Goal: Task Accomplishment & Management: Complete application form

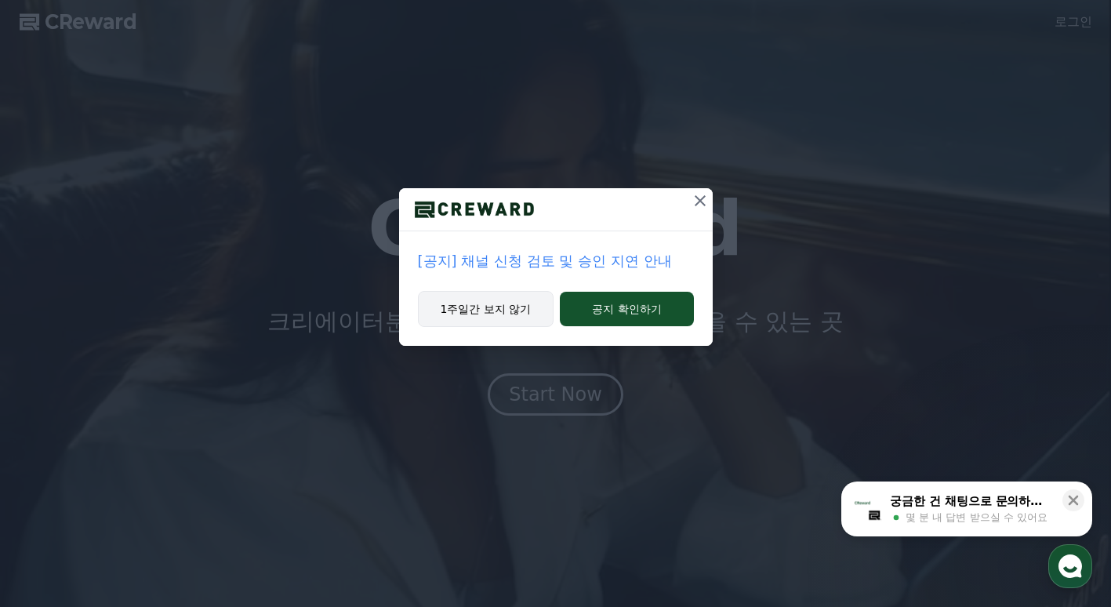
click at [518, 309] on button "1주일간 보지 않기" at bounding box center [486, 309] width 136 height 36
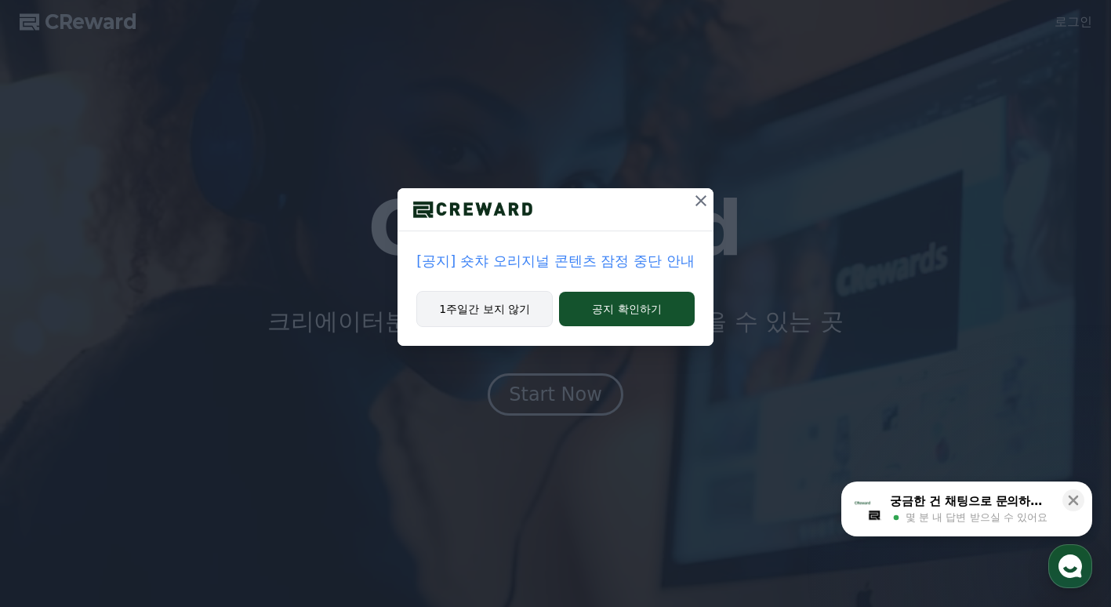
click at [518, 309] on button "1주일간 보지 않기" at bounding box center [484, 309] width 136 height 36
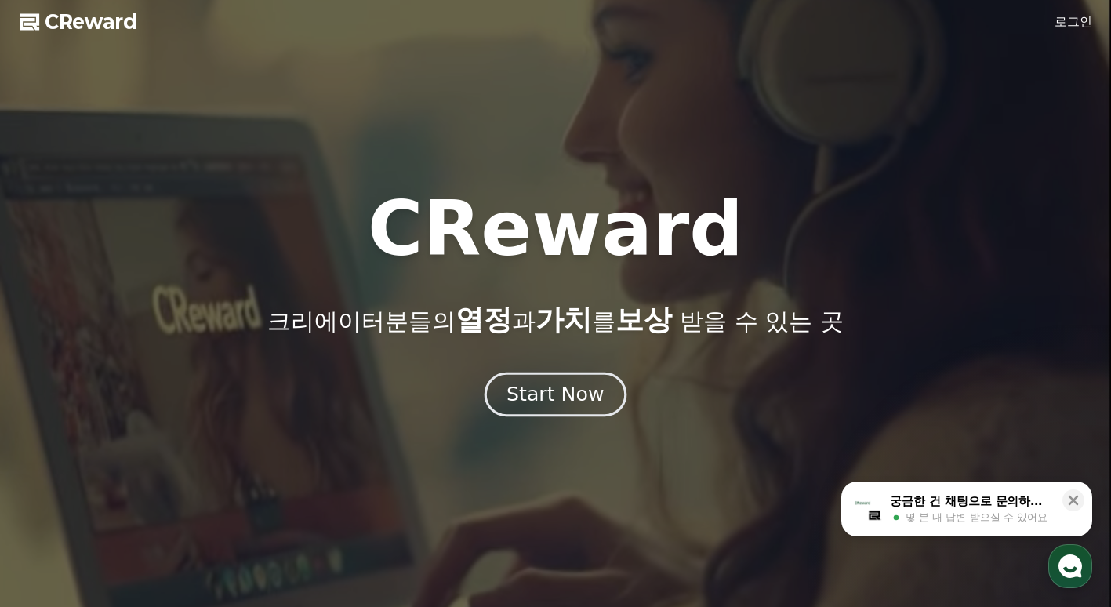
click at [551, 400] on div "Start Now" at bounding box center [555, 394] width 97 height 27
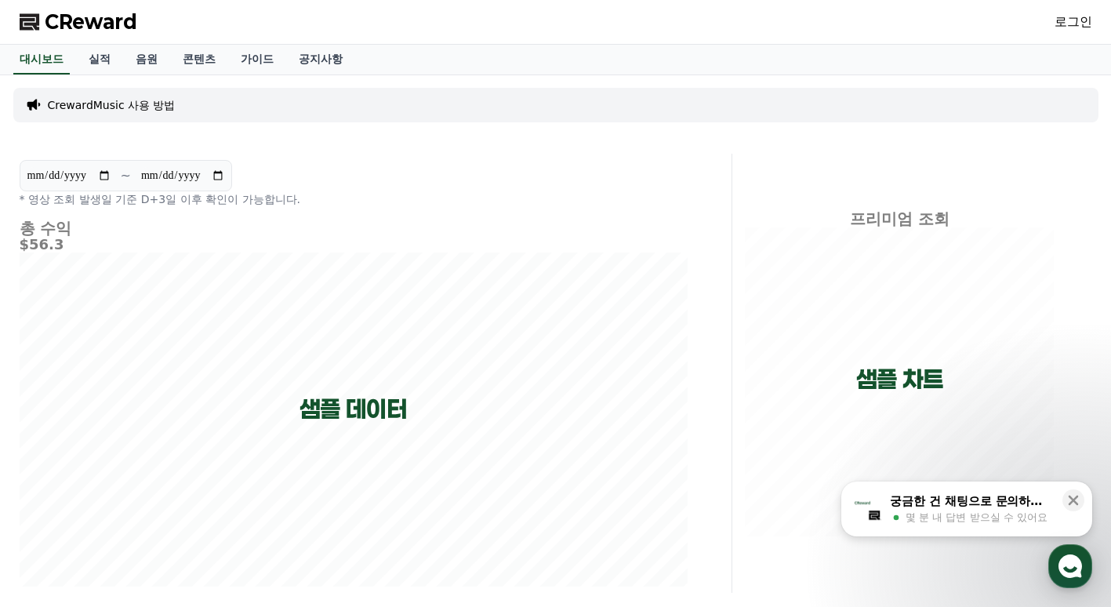
scroll to position [133, 0]
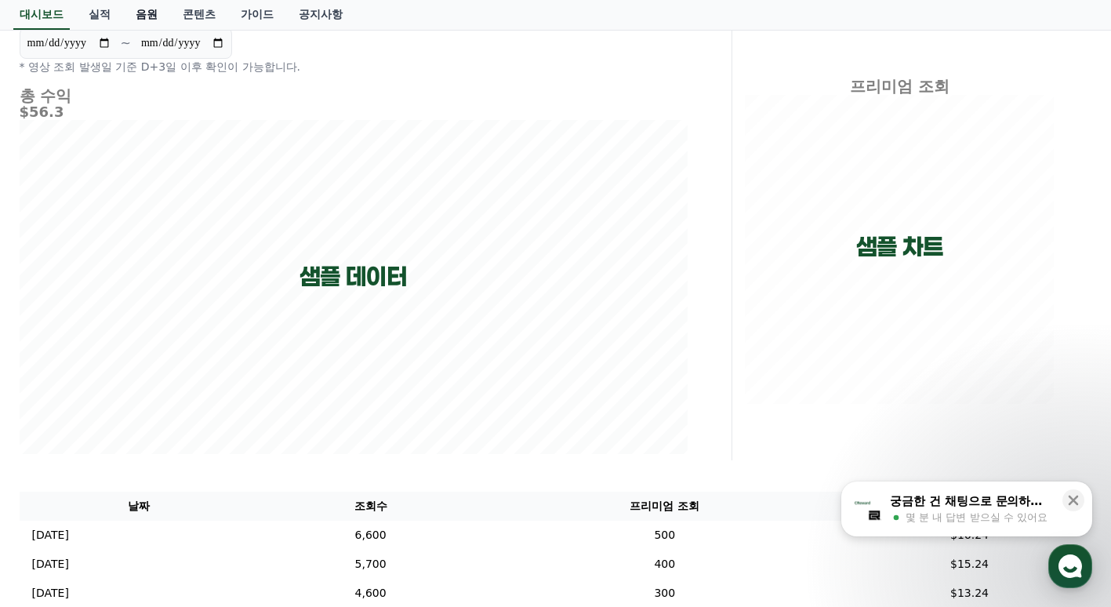
click at [147, 18] on link "음원" at bounding box center [146, 15] width 47 height 30
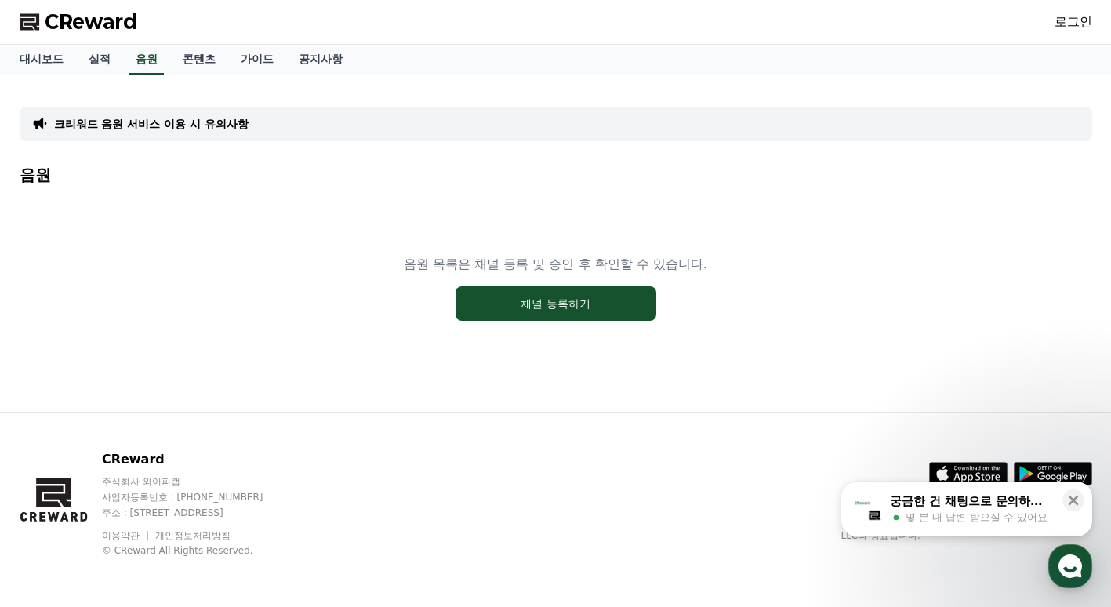
click at [237, 115] on div "크리워드 음원 서비스 이용 시 유의사항" at bounding box center [556, 124] width 1073 height 34
click at [234, 119] on p "크리워드 음원 서비스 이용 시 유의사항" at bounding box center [151, 124] width 194 height 16
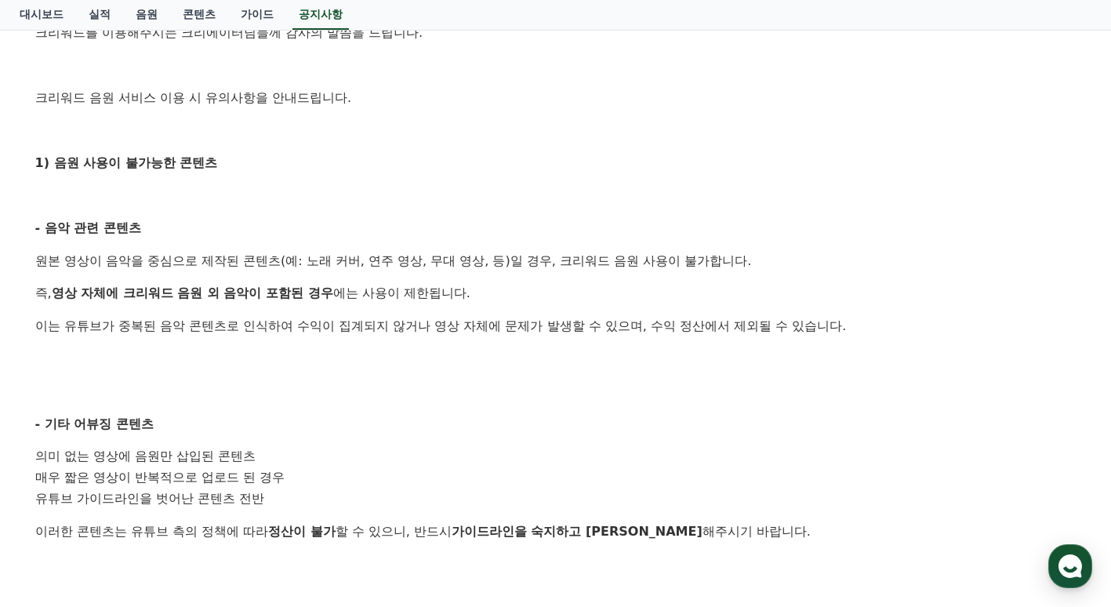
scroll to position [281, 0]
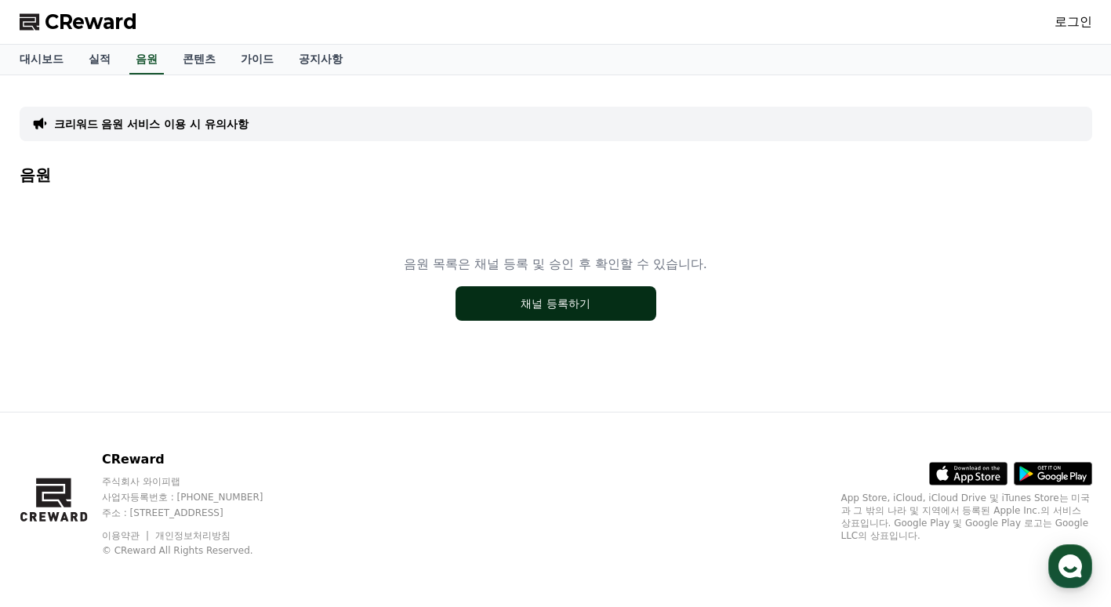
click at [493, 310] on button "채널 등록하기" at bounding box center [556, 303] width 201 height 34
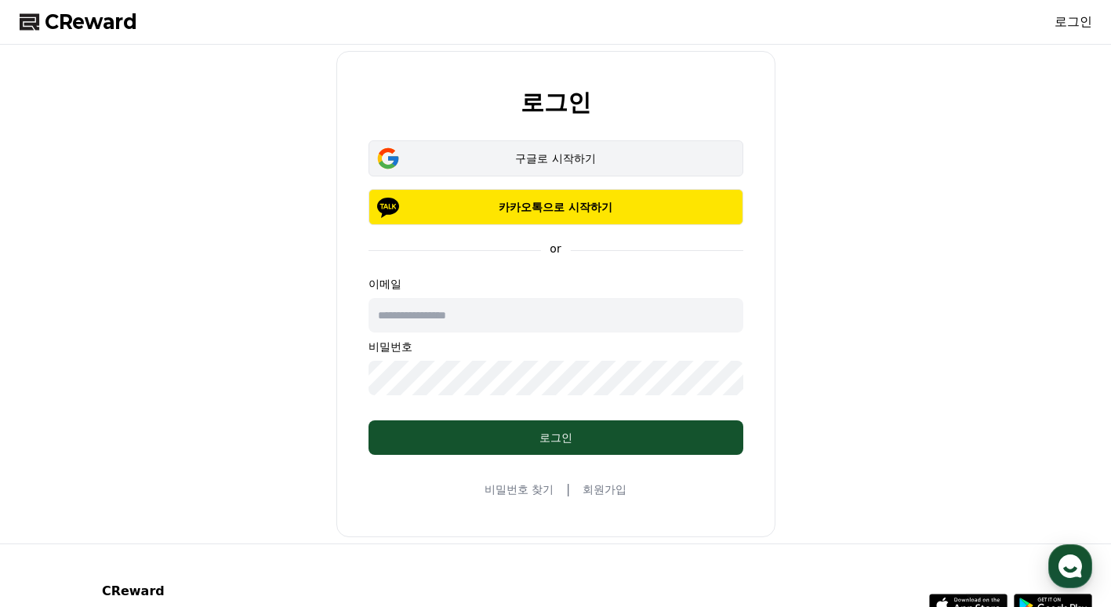
click at [523, 159] on div "구글로 시작하기" at bounding box center [555, 159] width 329 height 16
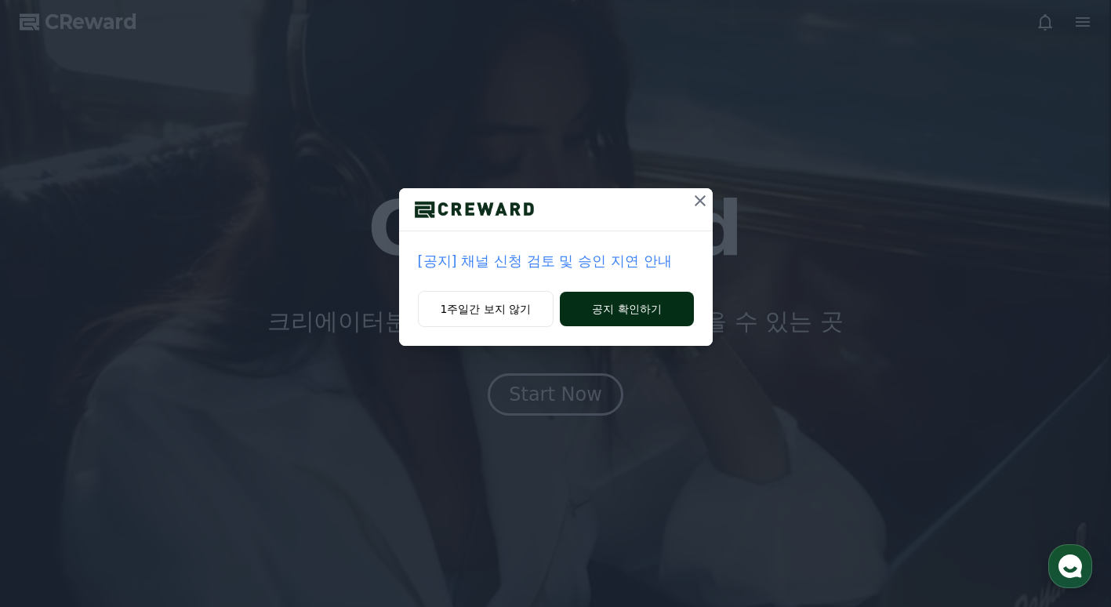
click at [586, 314] on button "공지 확인하기" at bounding box center [626, 309] width 133 height 34
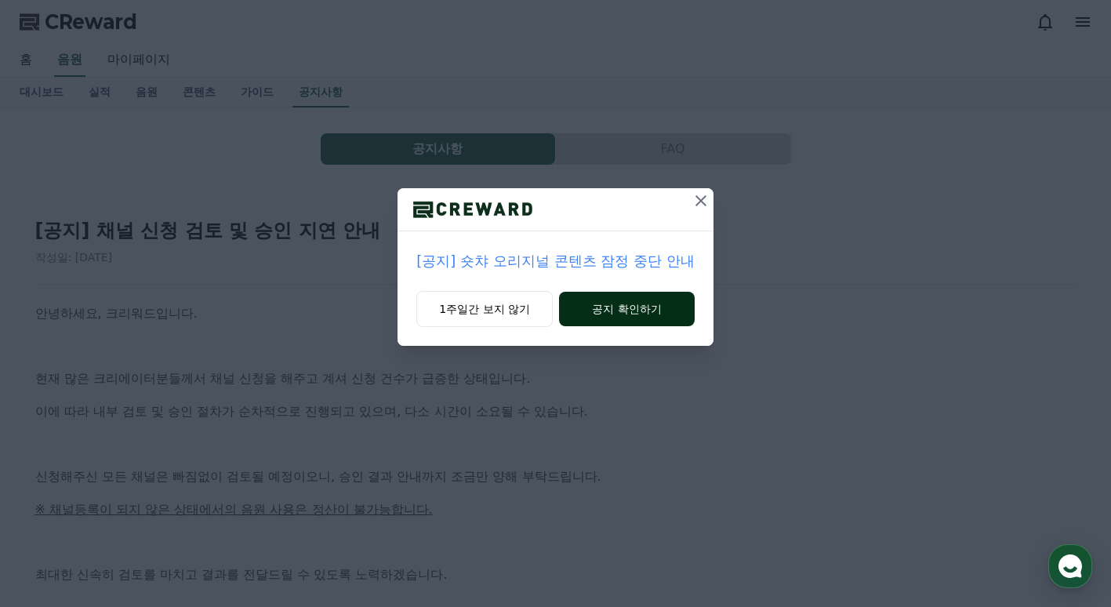
click at [587, 295] on button "공지 확인하기" at bounding box center [627, 309] width 136 height 34
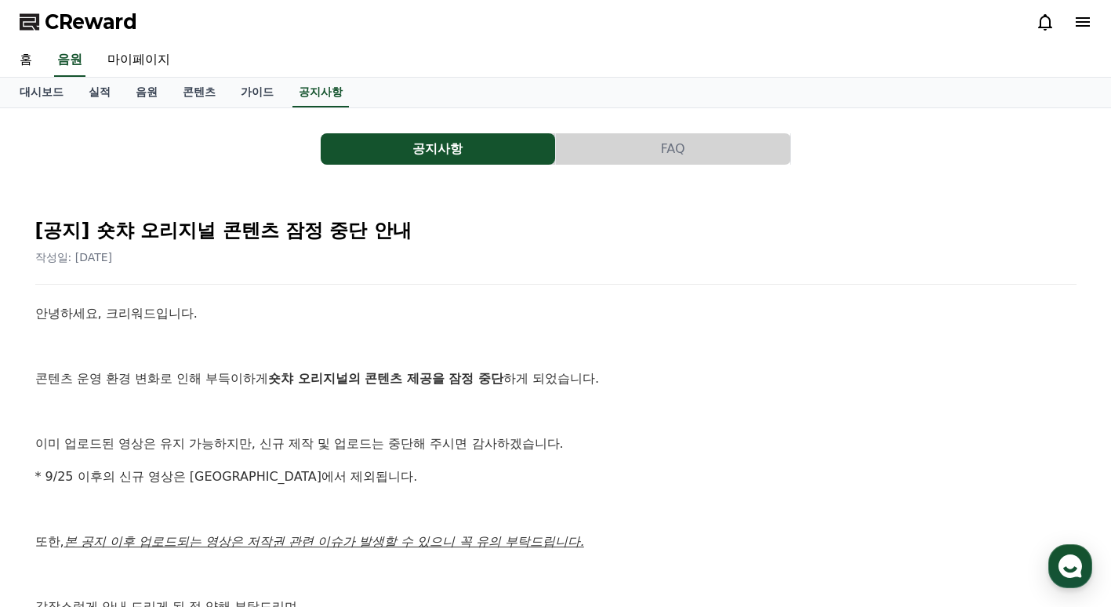
click at [107, 20] on span "CReward" at bounding box center [91, 21] width 93 height 25
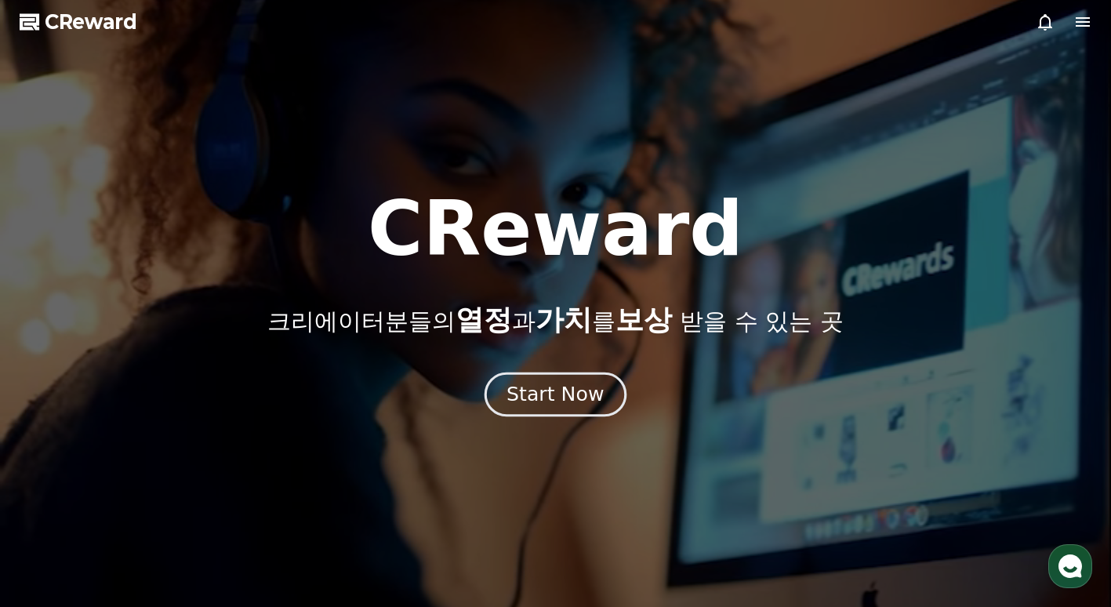
click at [568, 398] on div "Start Now" at bounding box center [555, 394] width 97 height 27
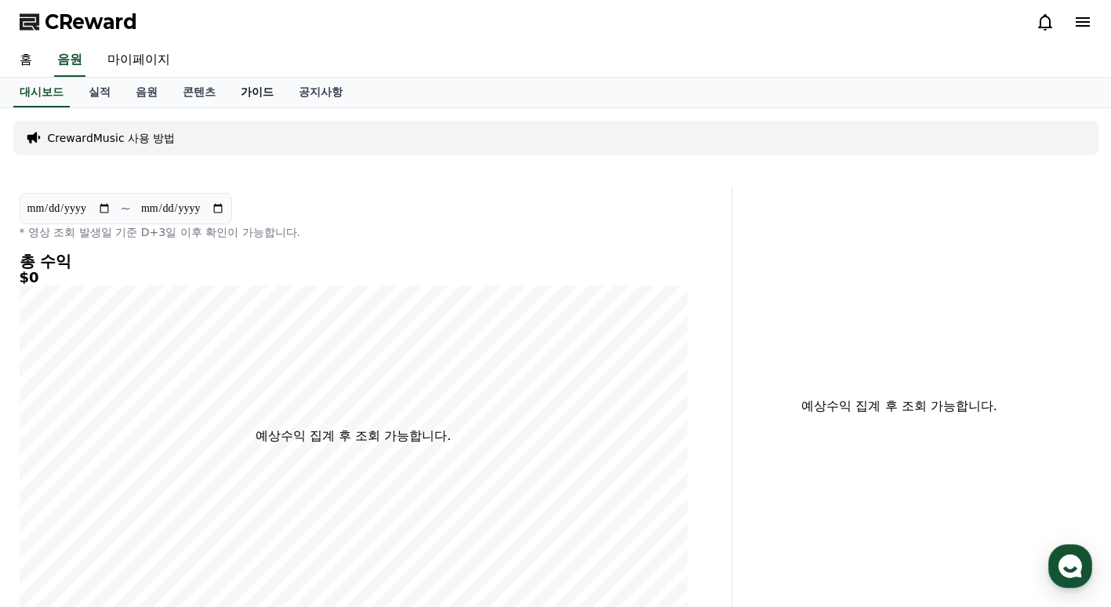
click at [241, 93] on link "가이드" at bounding box center [257, 93] width 58 height 30
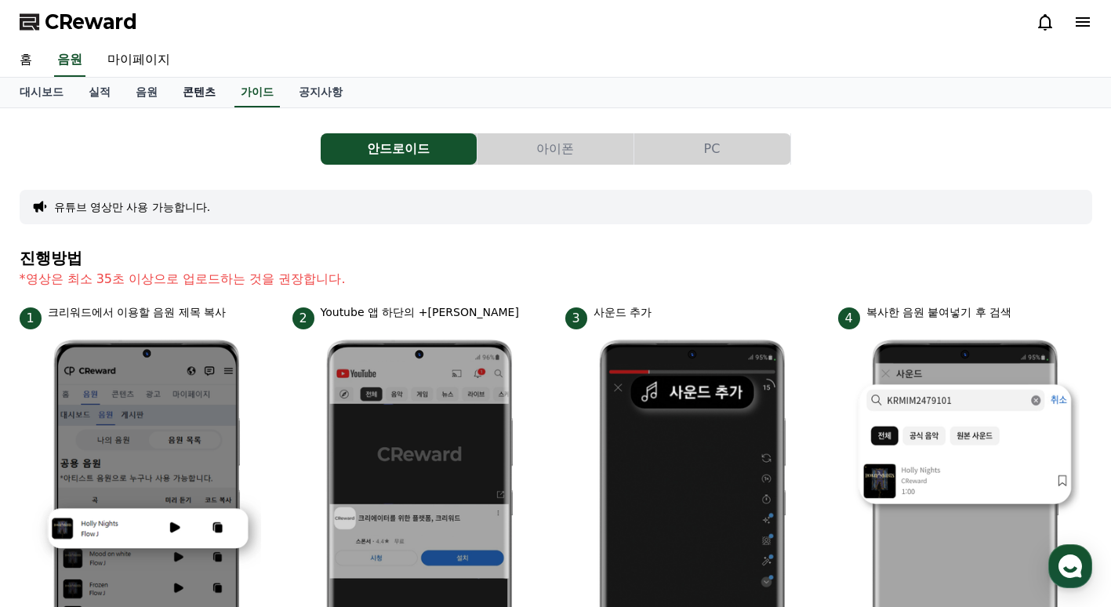
click at [214, 89] on link "콘텐츠" at bounding box center [199, 93] width 58 height 30
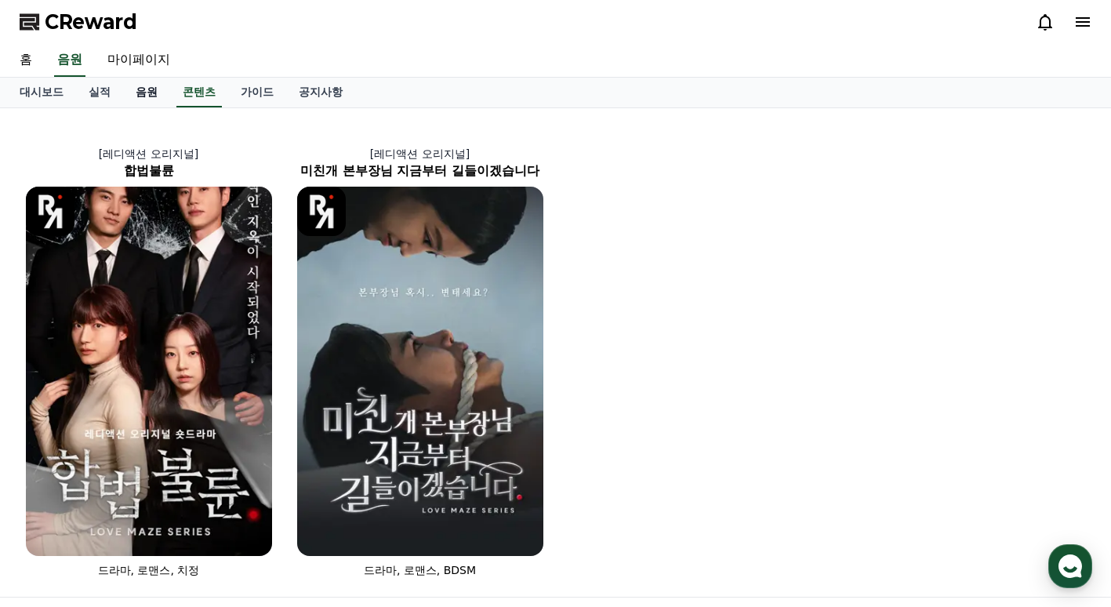
click at [136, 94] on link "음원" at bounding box center [146, 93] width 47 height 30
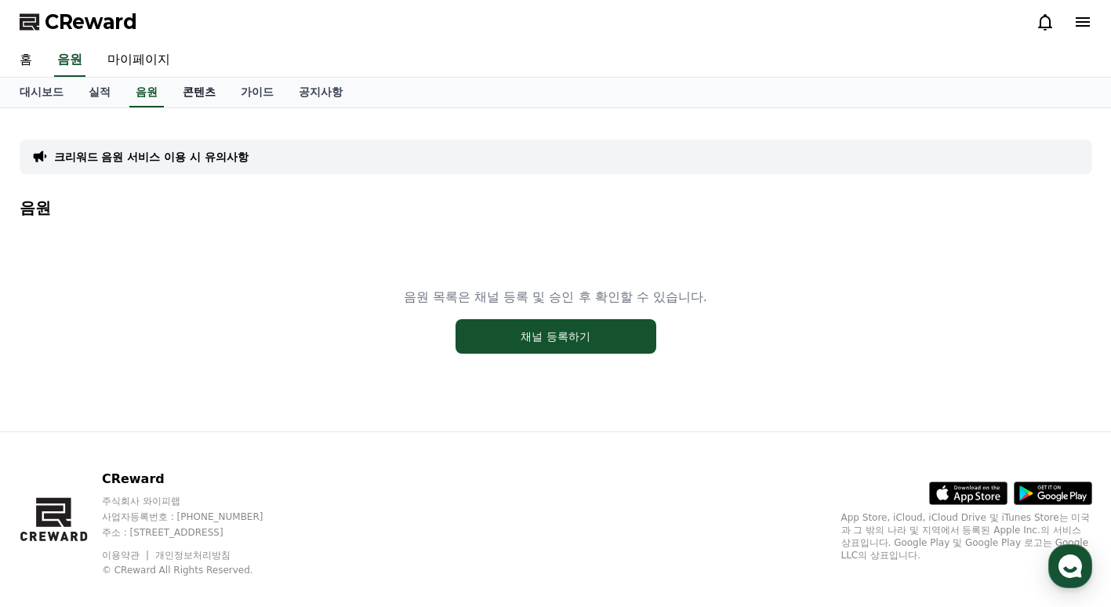
click at [212, 96] on link "콘텐츠" at bounding box center [199, 93] width 58 height 30
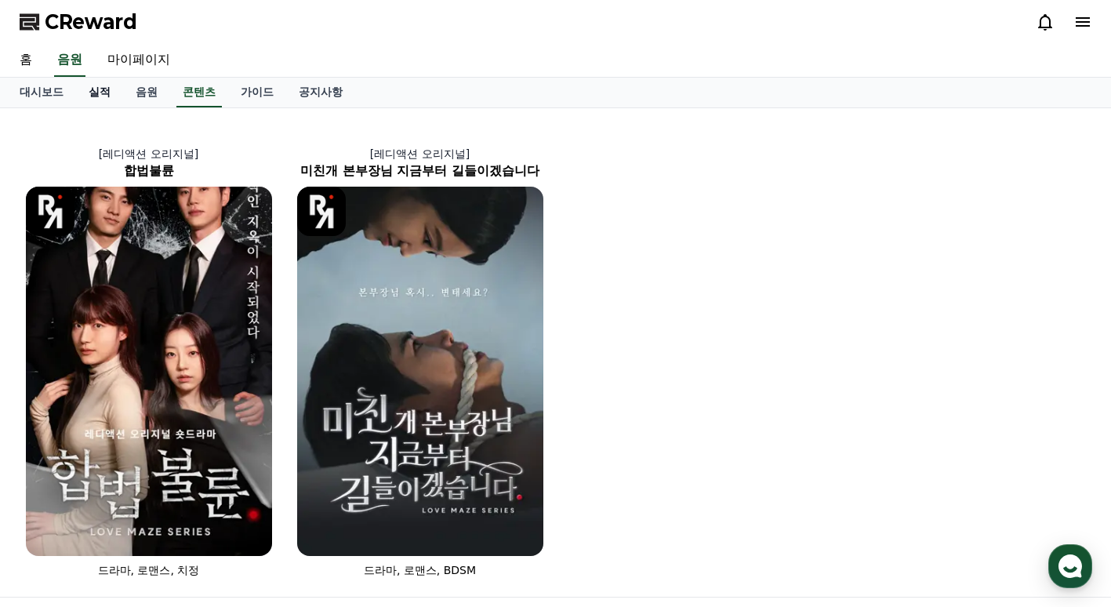
click at [82, 82] on link "실적" at bounding box center [99, 93] width 47 height 30
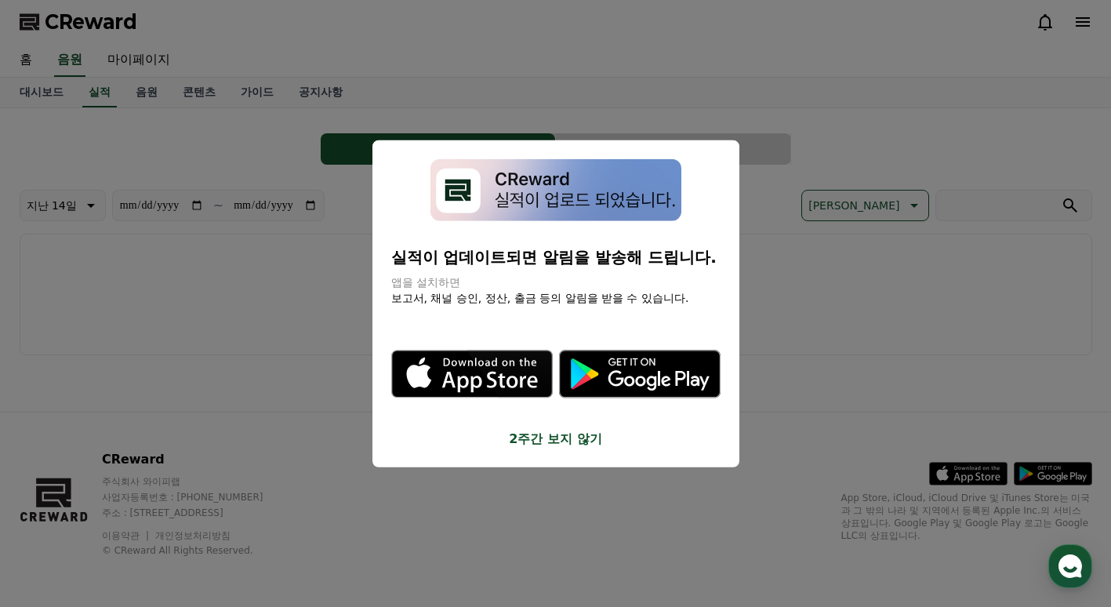
click at [196, 127] on button "close modal" at bounding box center [555, 303] width 1111 height 607
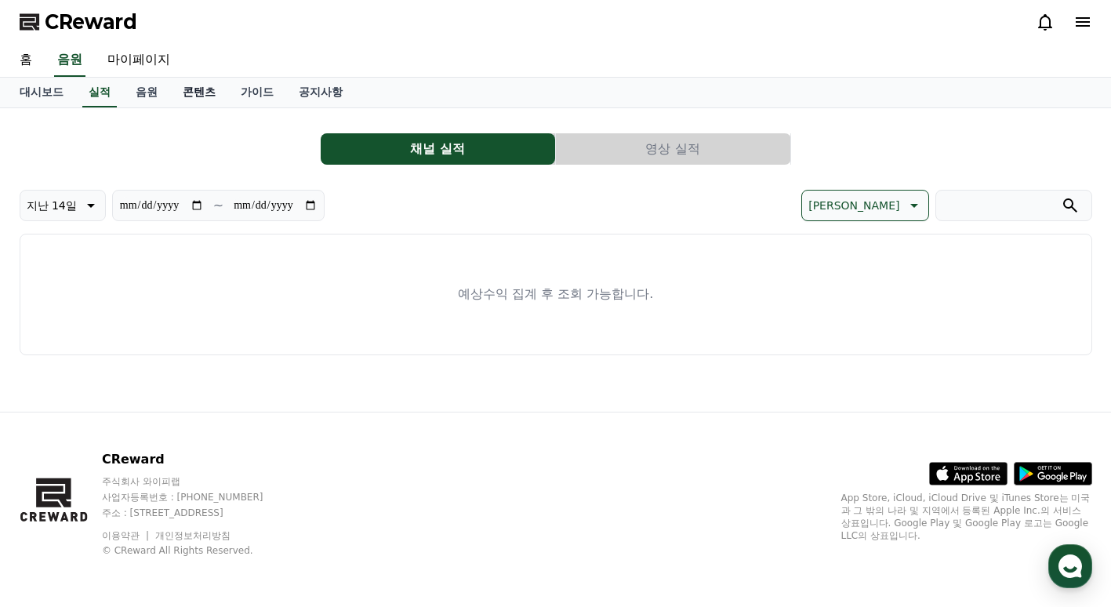
click at [191, 87] on link "콘텐츠" at bounding box center [199, 93] width 58 height 30
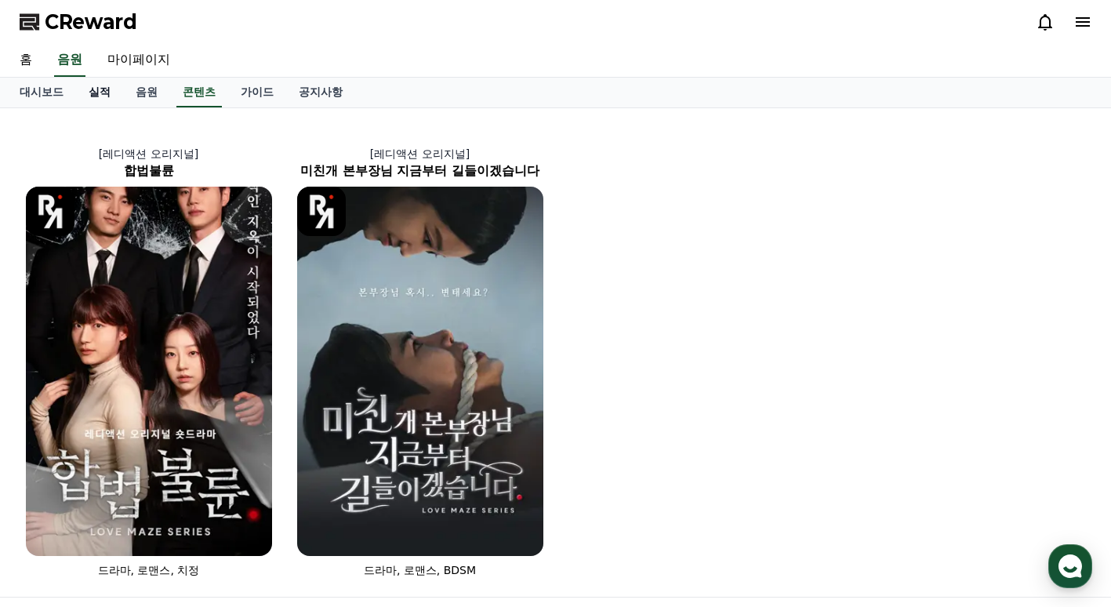
click at [96, 103] on link "실적" at bounding box center [99, 93] width 47 height 30
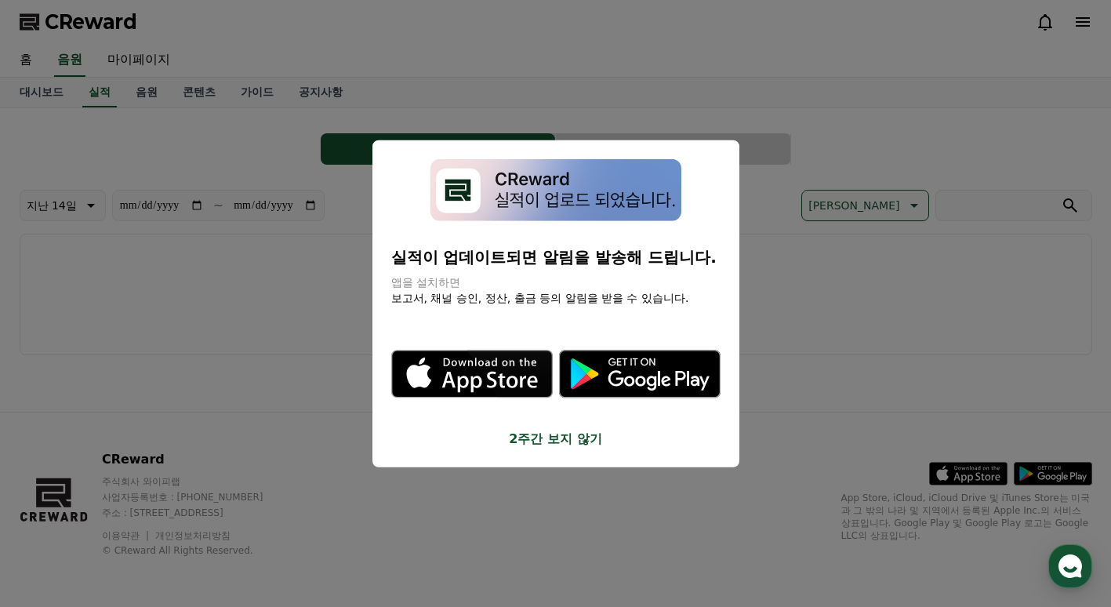
click at [223, 216] on button "close modal" at bounding box center [555, 303] width 1111 height 607
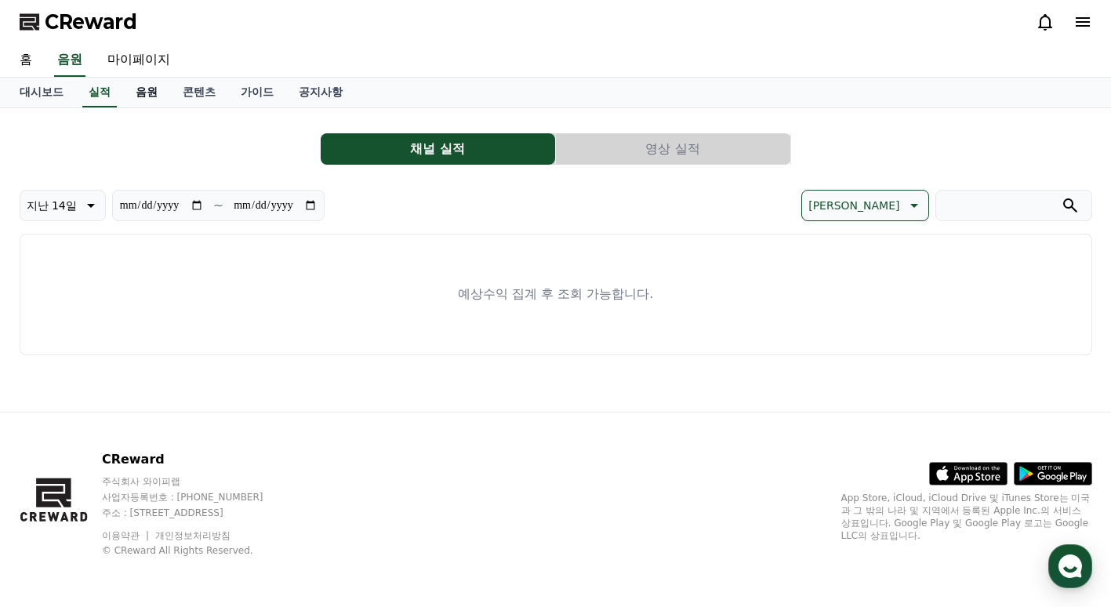
click at [153, 86] on link "음원" at bounding box center [146, 93] width 47 height 30
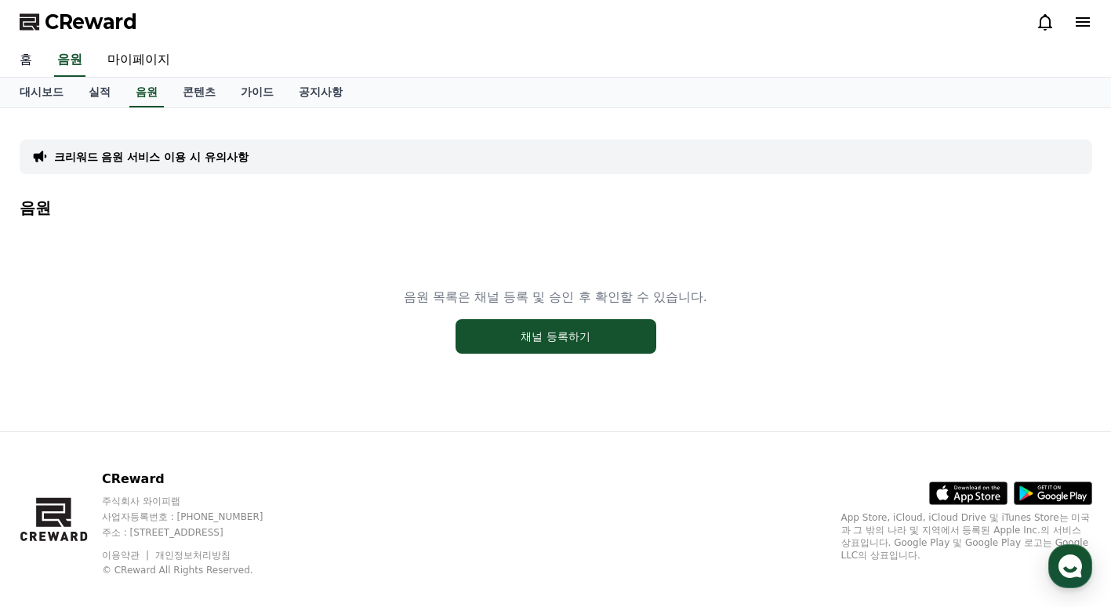
click at [28, 54] on link "홈" at bounding box center [26, 60] width 38 height 33
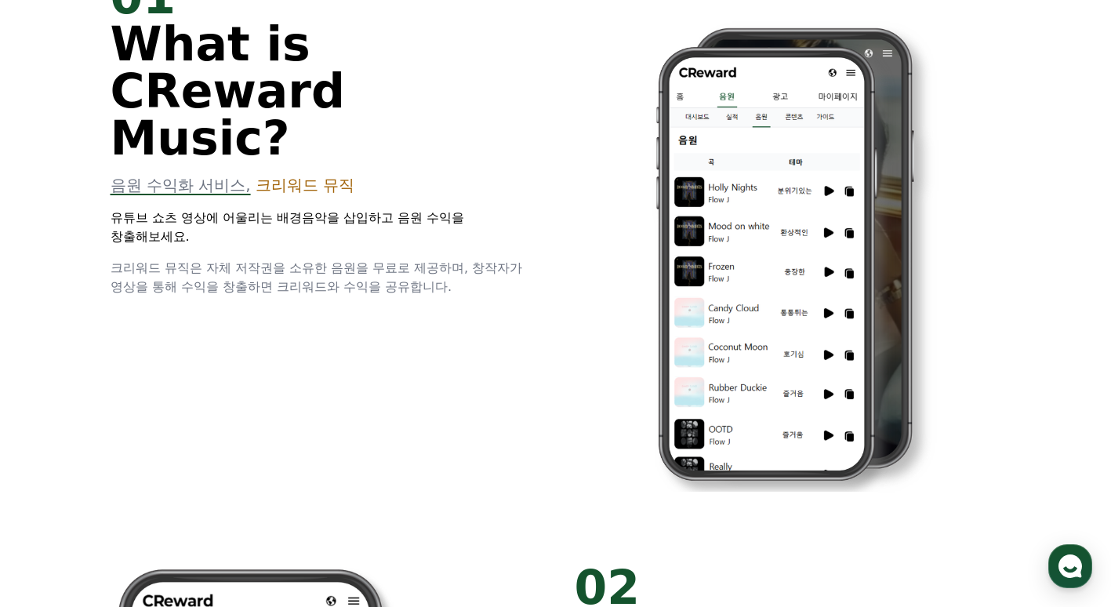
scroll to position [653, 0]
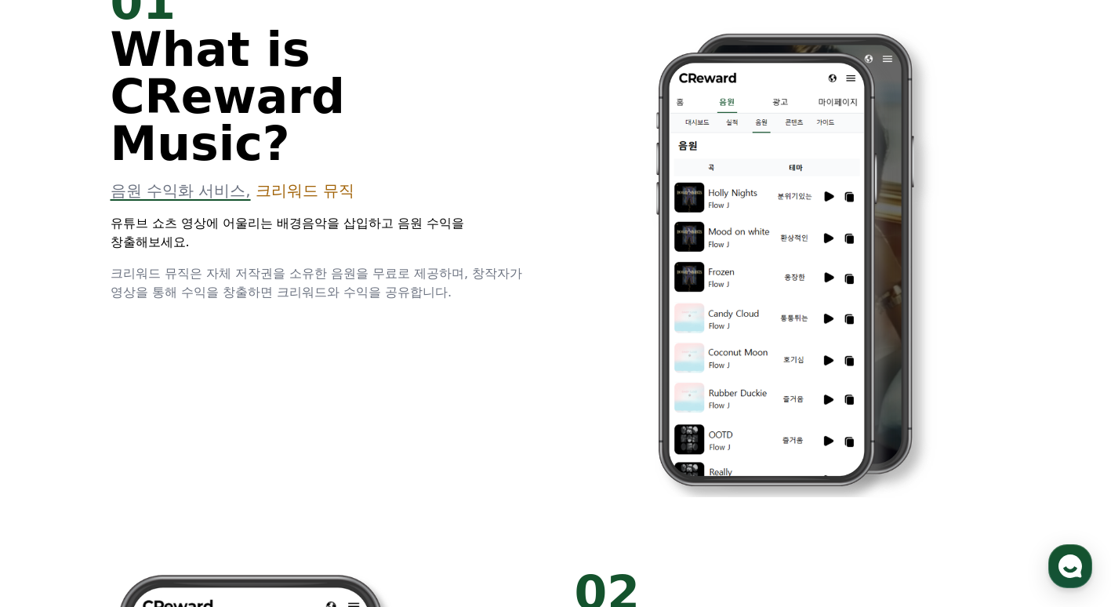
click at [324, 181] on span "크리워드 뮤직" at bounding box center [305, 190] width 99 height 19
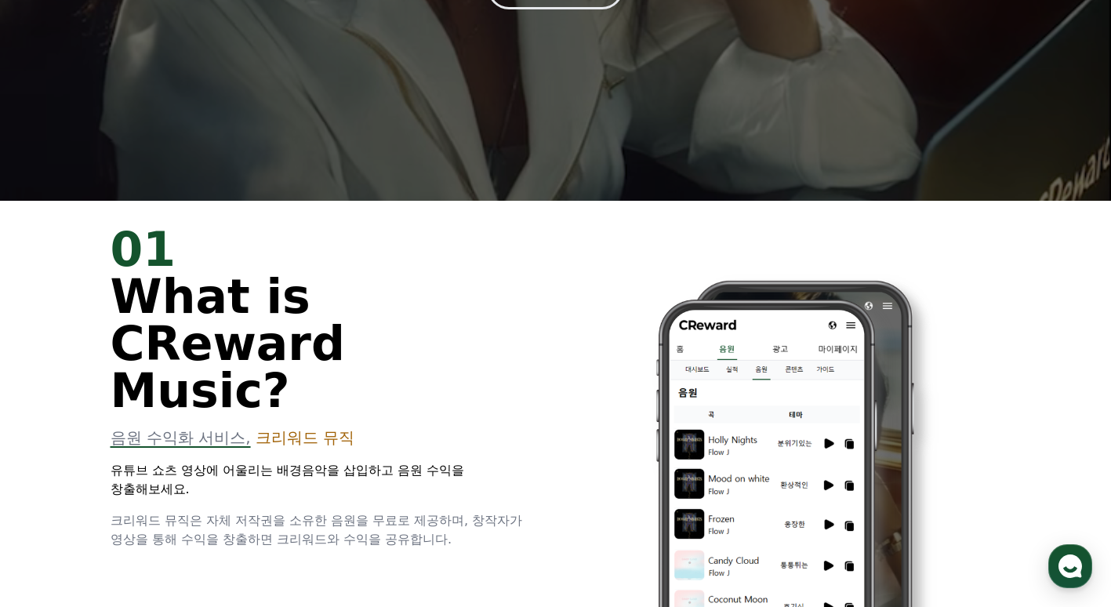
scroll to position [0, 0]
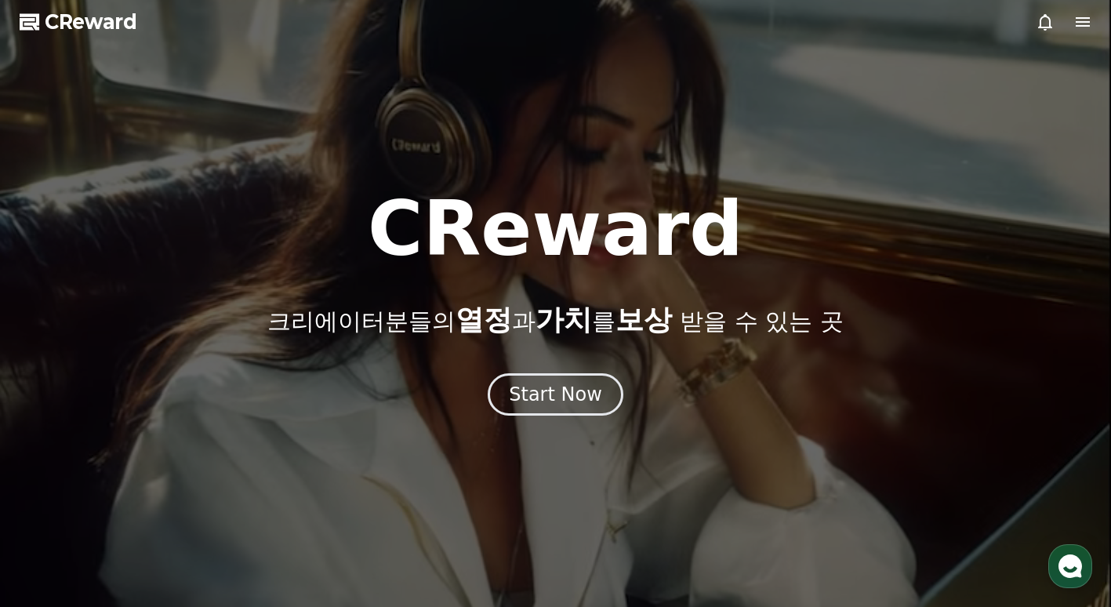
click at [1076, 20] on icon at bounding box center [1082, 22] width 19 height 19
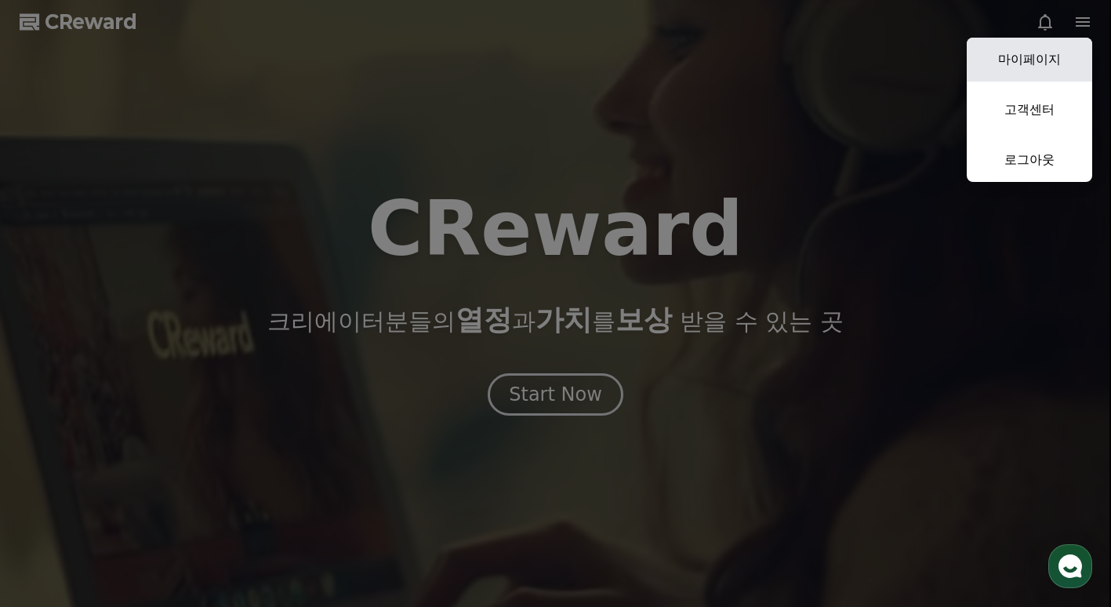
click at [1035, 51] on link "마이페이지" at bounding box center [1029, 60] width 125 height 44
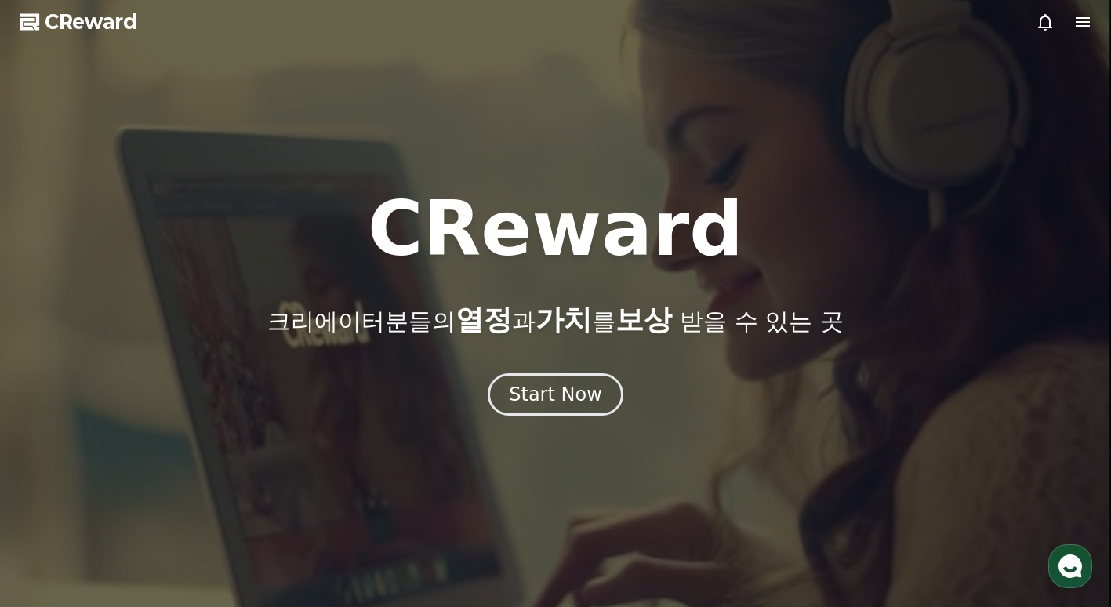
select select "**********"
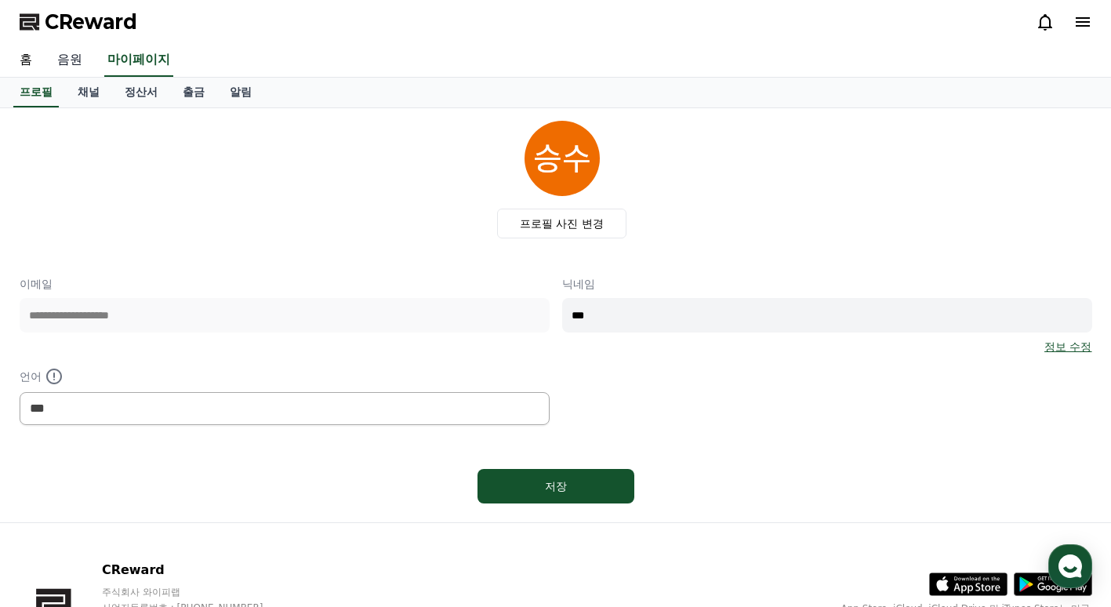
click at [75, 59] on link "음원" at bounding box center [70, 60] width 50 height 33
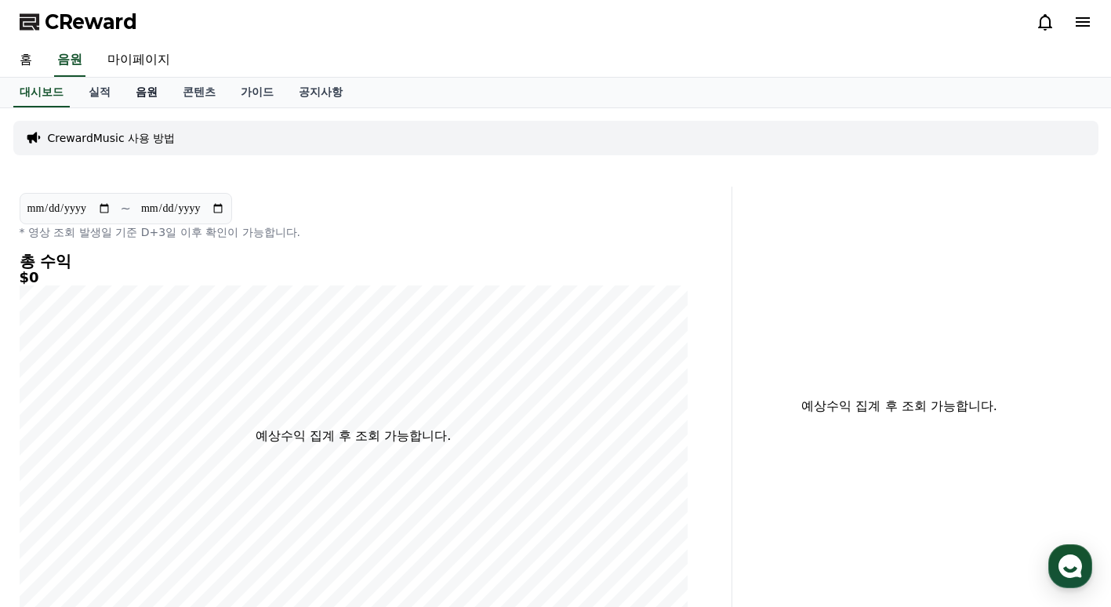
click at [136, 97] on link "음원" at bounding box center [146, 93] width 47 height 30
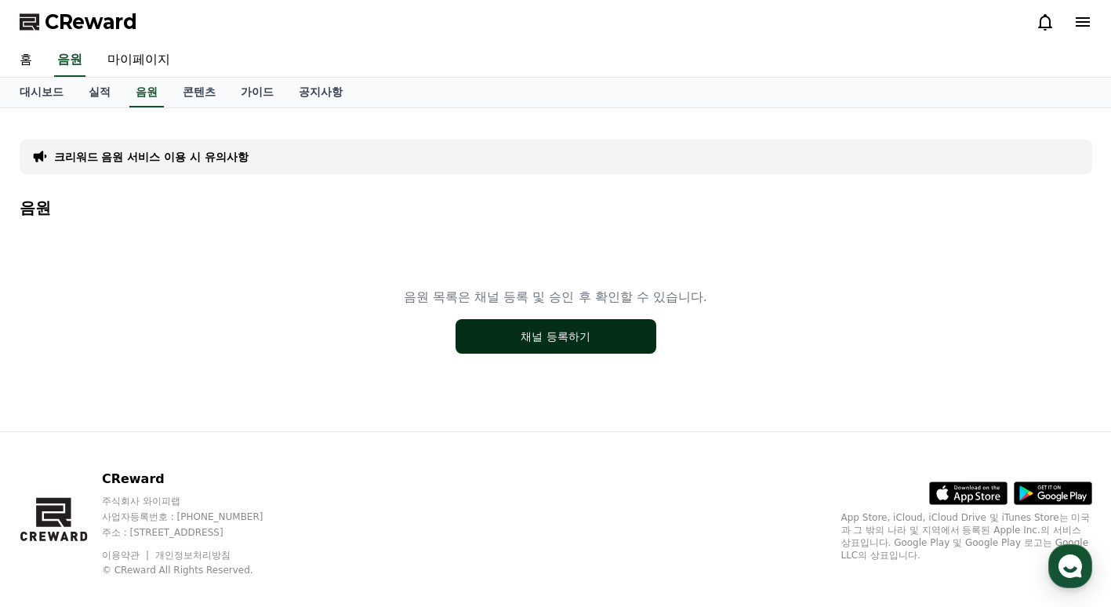
click at [547, 342] on button "채널 등록하기" at bounding box center [556, 336] width 201 height 34
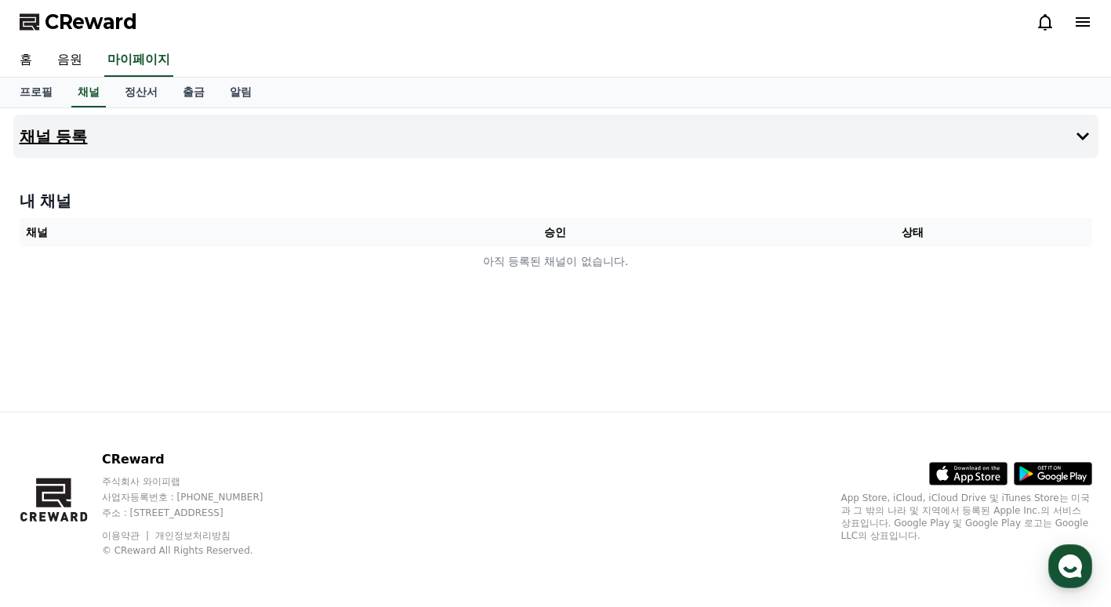
click at [734, 144] on button "채널 등록" at bounding box center [555, 136] width 1085 height 44
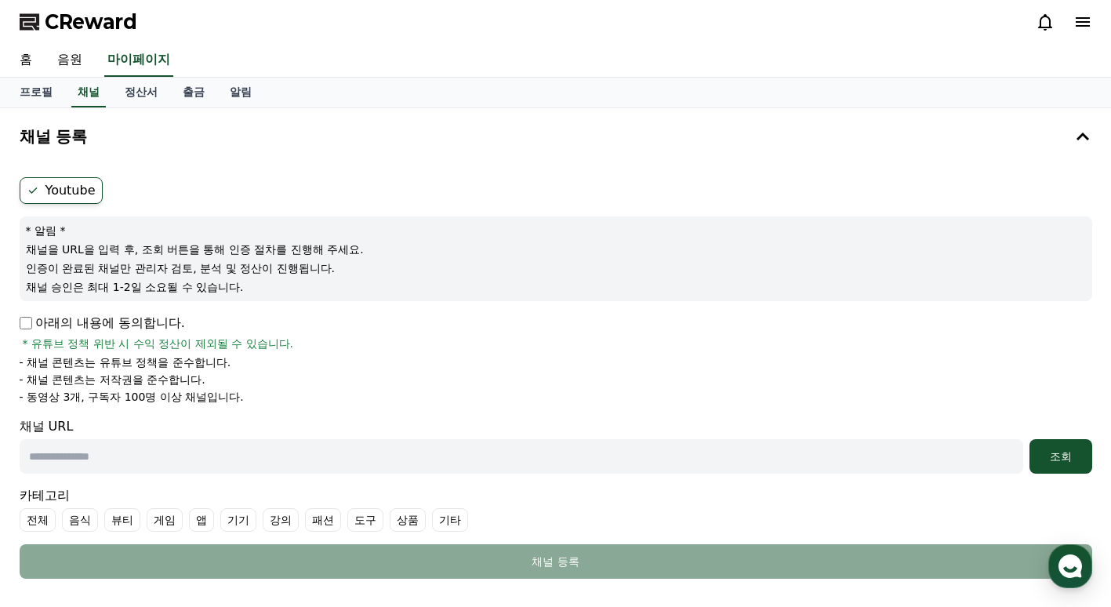
click at [167, 467] on input "text" at bounding box center [522, 456] width 1004 height 34
click at [358, 396] on li "- 동영상 3개, 구독자 100명 이상 채널입니다." at bounding box center [556, 397] width 1073 height 16
click at [447, 526] on label "기타" at bounding box center [450, 520] width 36 height 24
click at [303, 460] on input "text" at bounding box center [522, 456] width 1004 height 34
paste input "**********"
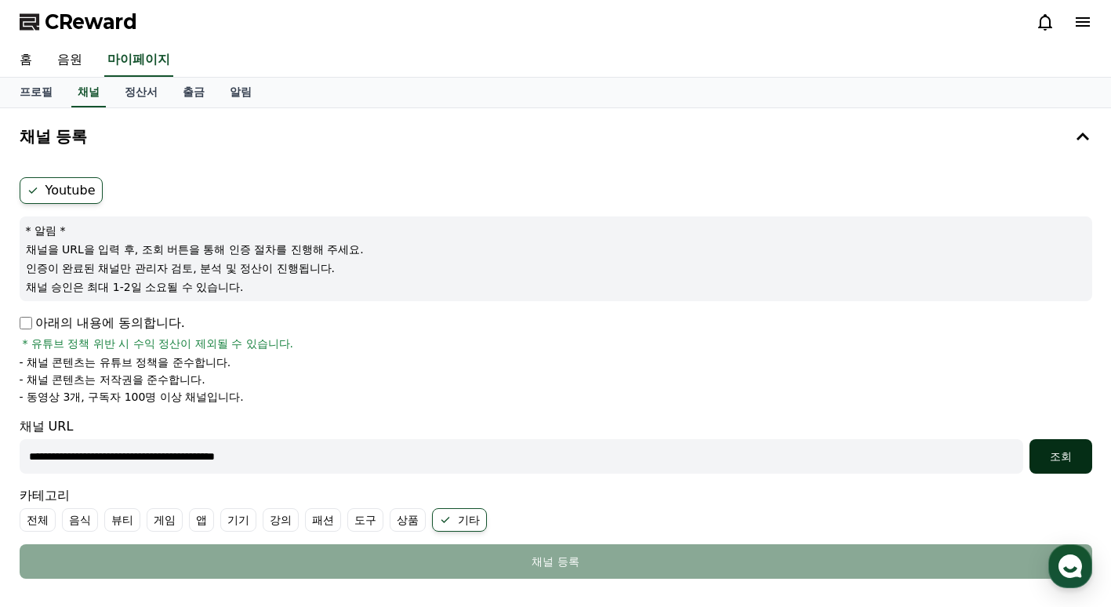
type input "**********"
click at [1057, 458] on div "조회" at bounding box center [1061, 456] width 50 height 16
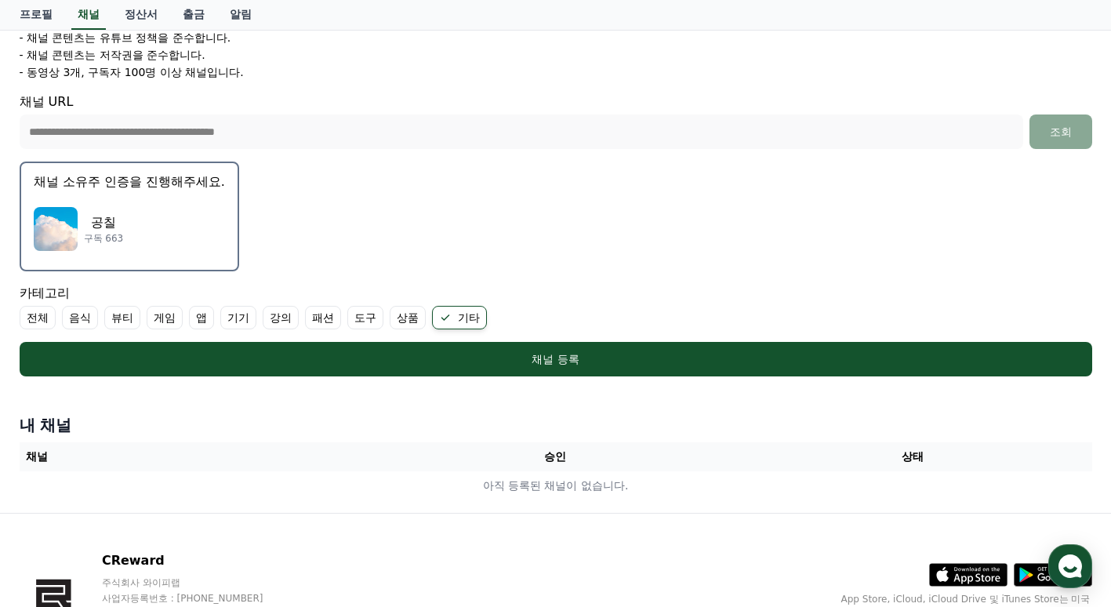
scroll to position [319, 0]
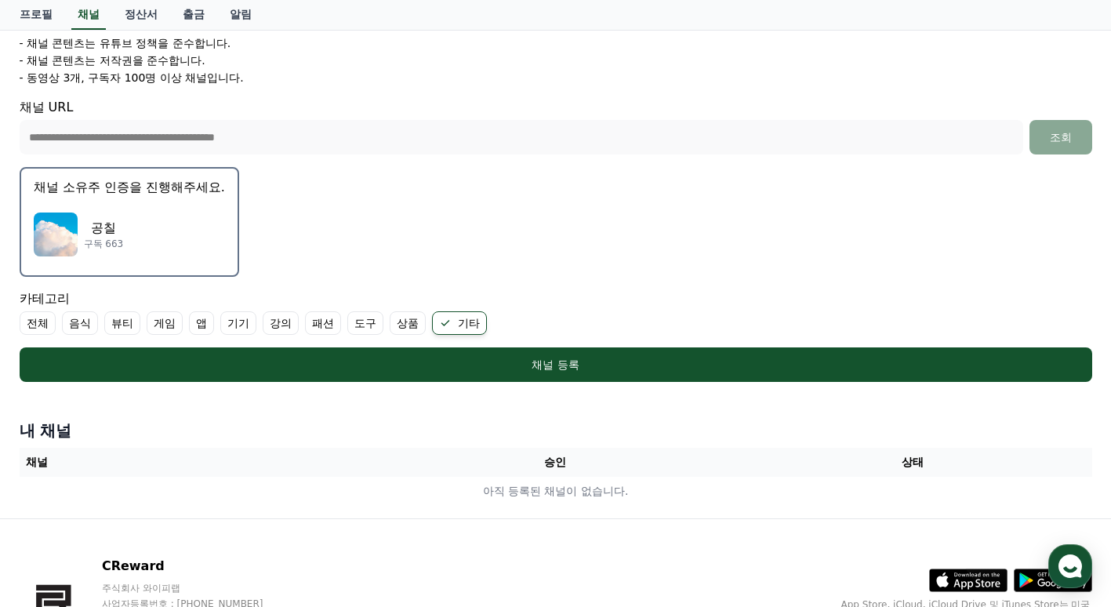
click at [127, 225] on div "공칠 구독 663" at bounding box center [129, 234] width 191 height 63
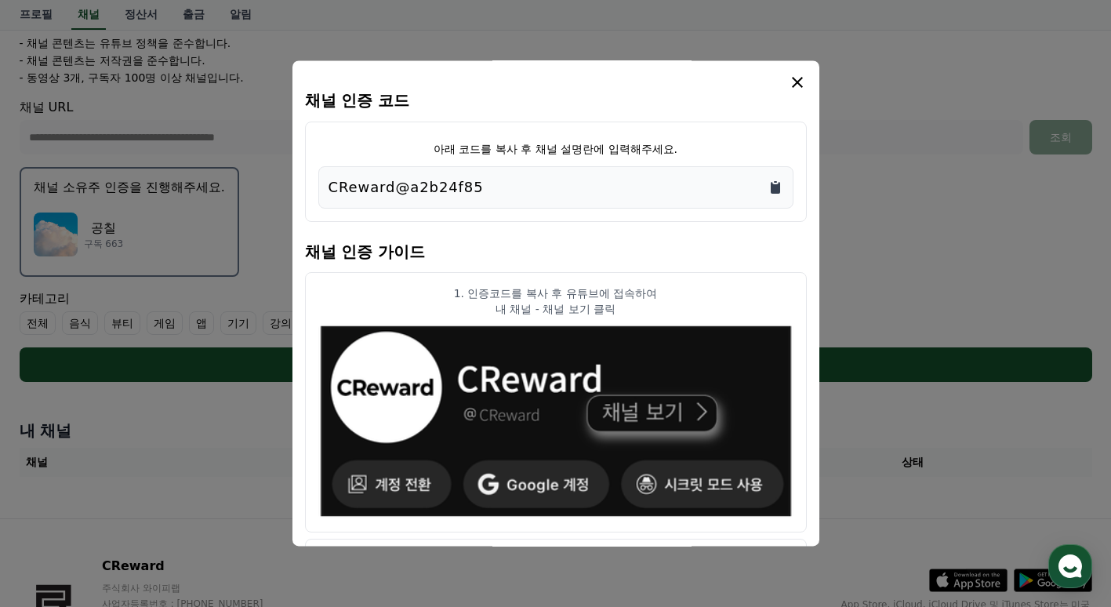
click at [777, 191] on icon "Copy to clipboard" at bounding box center [775, 188] width 9 height 12
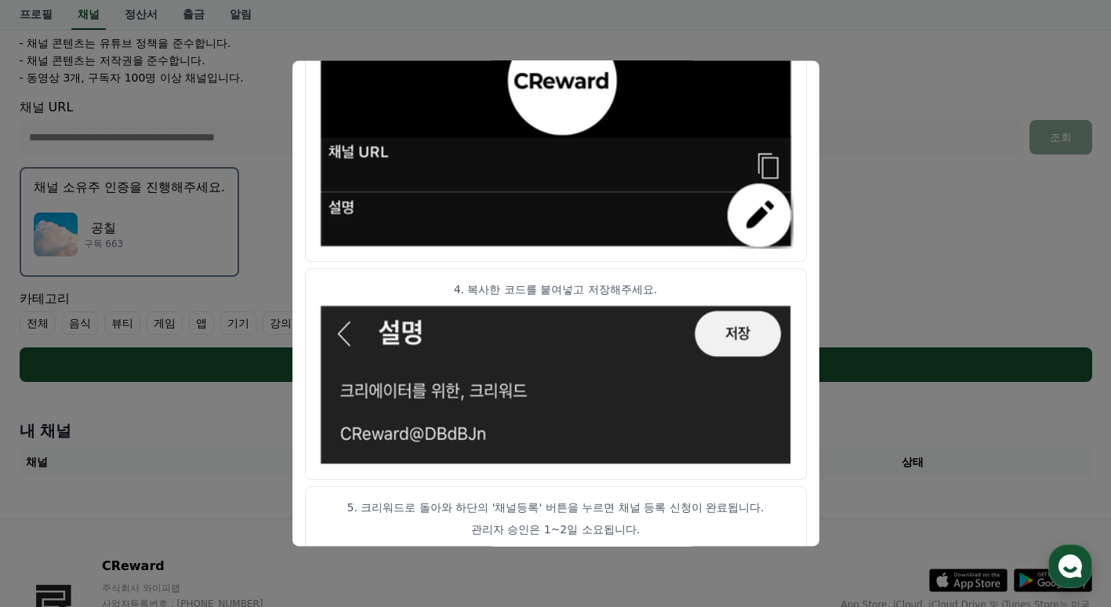
scroll to position [868, 0]
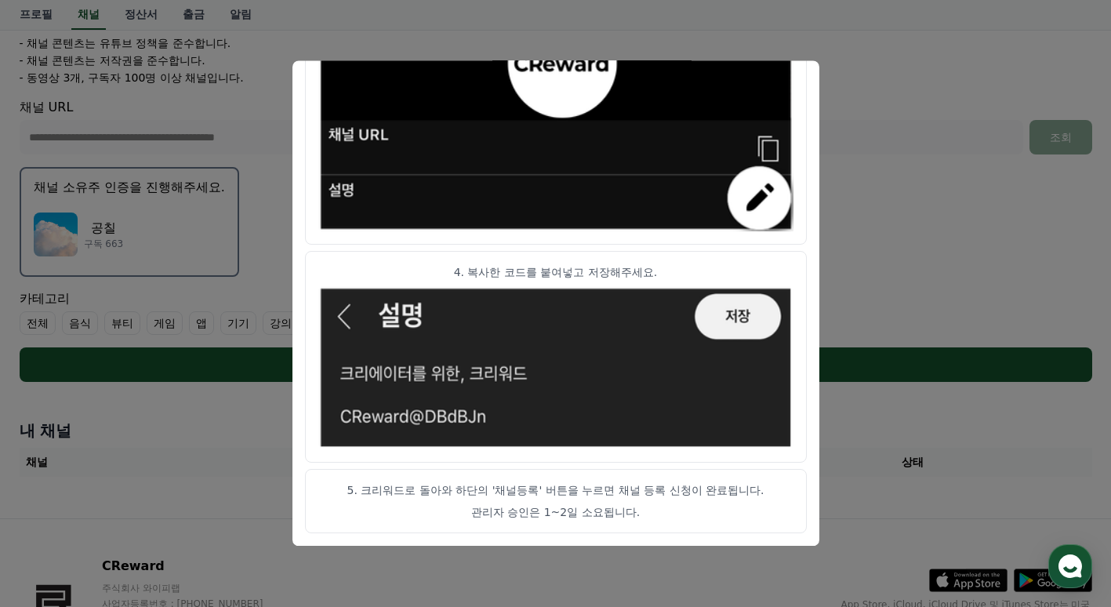
click at [419, 60] on img "modal" at bounding box center [555, 93] width 475 height 276
click at [955, 292] on button "close modal" at bounding box center [555, 303] width 1111 height 607
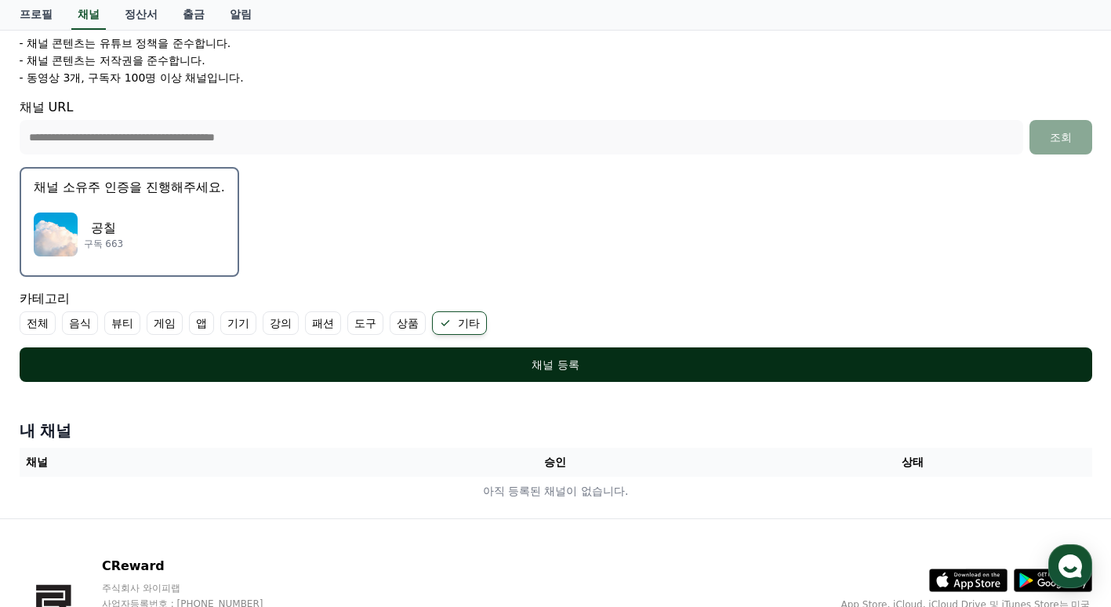
click at [523, 361] on div "채널 등록" at bounding box center [556, 365] width 1010 height 16
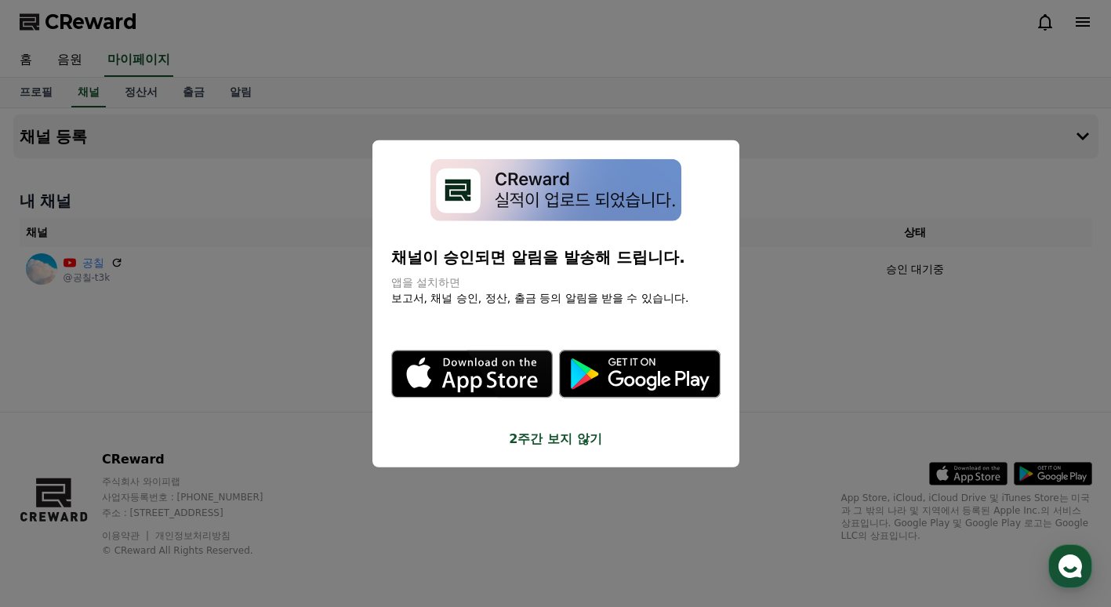
click at [550, 441] on button "2주간 보지 않기" at bounding box center [555, 438] width 329 height 19
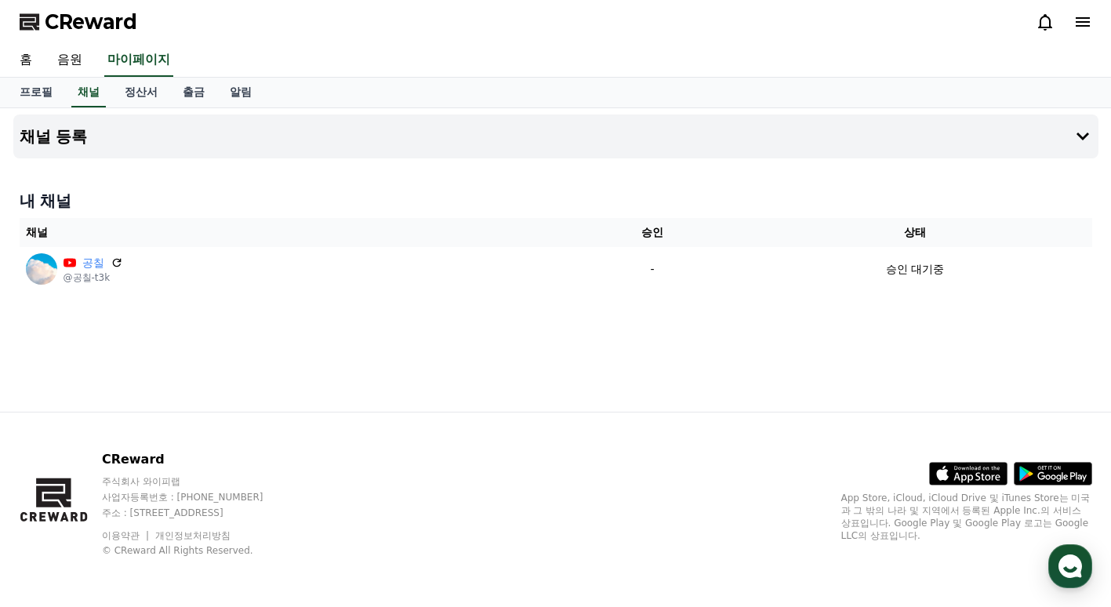
click at [514, 342] on div "채널 등록 내 채널 채널 승인 상태 공칠 @공칠-t3k - 승인 대기중" at bounding box center [556, 259] width 1098 height 303
